Goal: Transaction & Acquisition: Purchase product/service

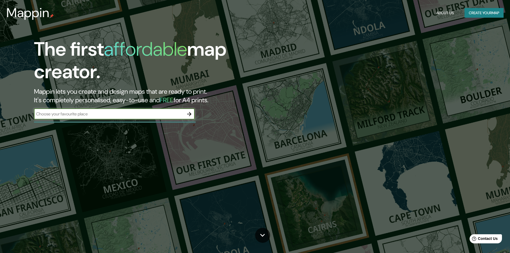
click at [140, 117] on div "​" at bounding box center [114, 114] width 161 height 11
click at [186, 112] on button "button" at bounding box center [189, 114] width 11 height 11
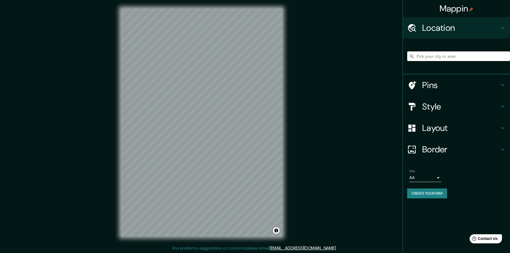
click at [431, 56] on input "Pick your city or area" at bounding box center [458, 56] width 103 height 10
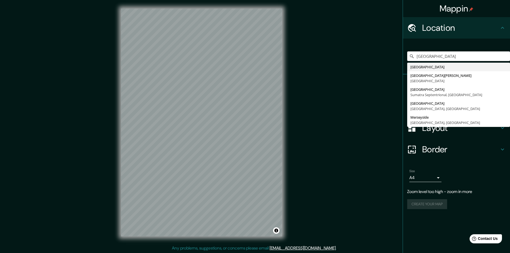
type input "[GEOGRAPHIC_DATA]"
click at [339, 137] on div "Mappin Location [GEOGRAPHIC_DATA] [GEOGRAPHIC_DATA] [GEOGRAPHIC_DATA][PERSON_NA…" at bounding box center [255, 126] width 510 height 253
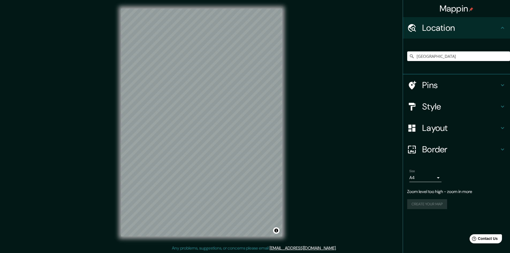
click at [435, 98] on div "Style" at bounding box center [456, 106] width 107 height 21
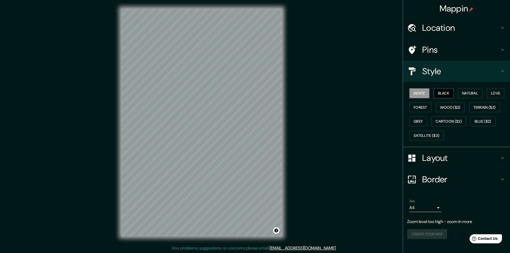
click at [444, 90] on button "Black" at bounding box center [444, 93] width 20 height 10
click at [415, 93] on button "White" at bounding box center [419, 93] width 20 height 10
click at [442, 161] on h4 "Layout" at bounding box center [460, 158] width 77 height 11
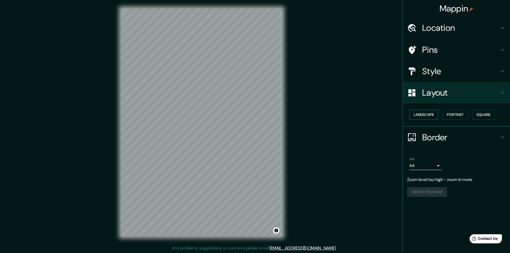
click at [430, 115] on button "Landscape" at bounding box center [423, 115] width 29 height 10
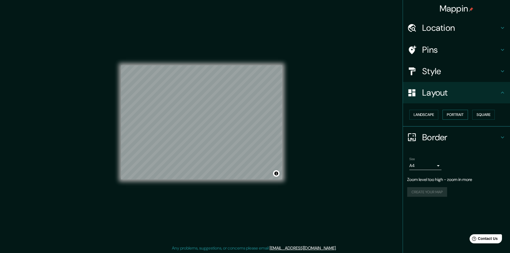
click at [448, 114] on button "Portrait" at bounding box center [454, 115] width 25 height 10
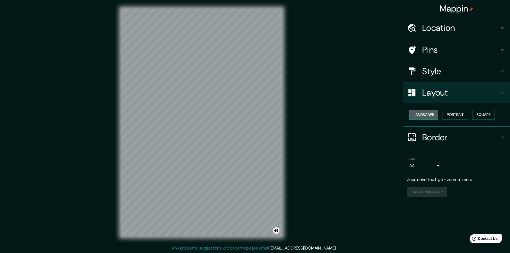
click at [433, 115] on button "Landscape" at bounding box center [423, 115] width 29 height 10
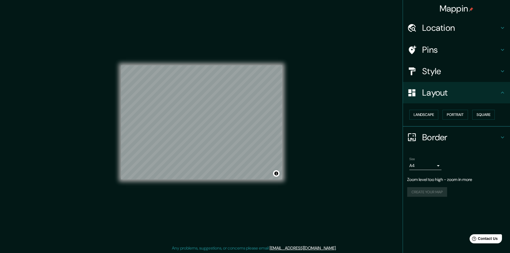
scroll to position [1, 0]
click at [226, 122] on div at bounding box center [225, 120] width 4 height 4
click at [414, 49] on icon at bounding box center [412, 50] width 7 height 9
